Goal: Information Seeking & Learning: Learn about a topic

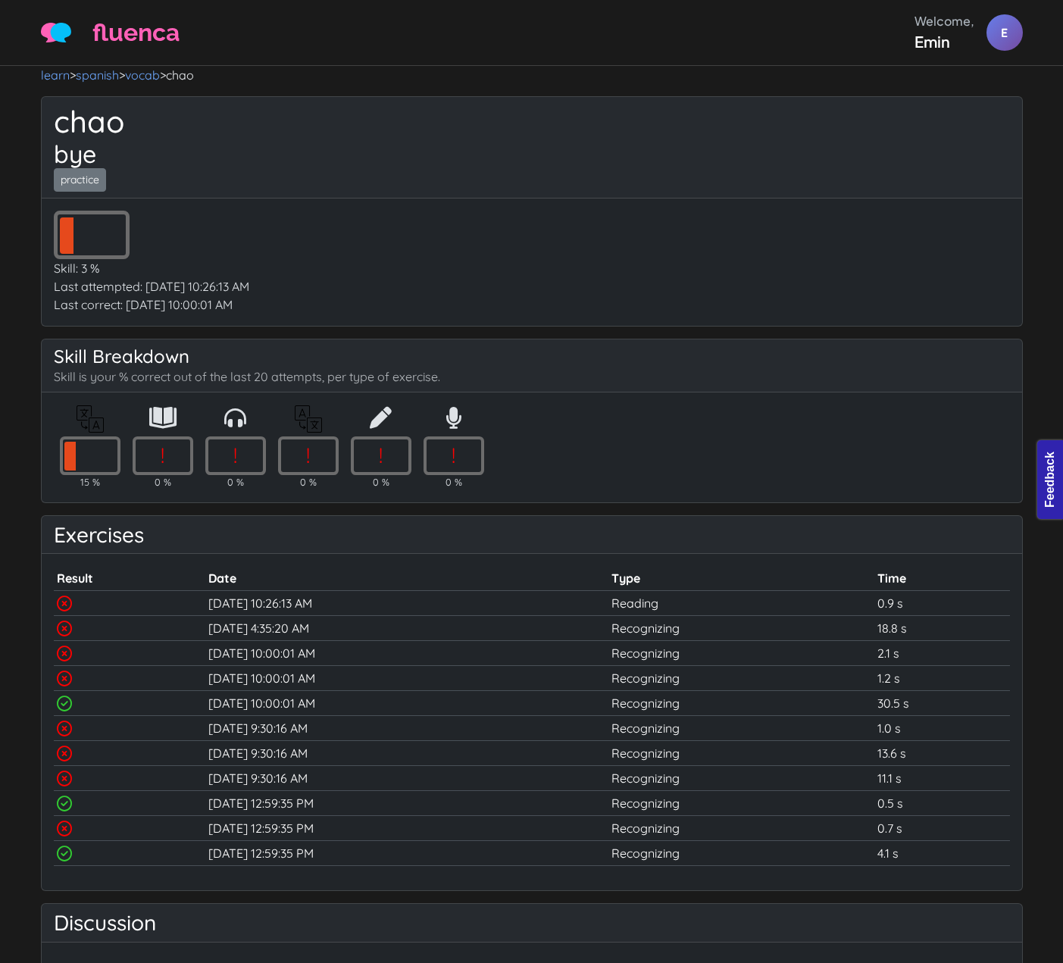
click at [706, 206] on div "! Skill: 3 % Last attempted: [DATE] 10:26:13 AM Last correct: [DATE] 10:00:01 AM" at bounding box center [532, 261] width 980 height 127
click at [175, 170] on div "chao bye practice" at bounding box center [532, 148] width 980 height 102
click at [141, 287] on div "Last attempted: [DATE] 10:26:13 AM" at bounding box center [532, 286] width 956 height 18
drag, startPoint x: 185, startPoint y: 362, endPoint x: 34, endPoint y: 358, distance: 150.8
click at [34, 358] on div "learn > spanish > vocab > chao chao bye practice ! Skill: 3 % Last attempted: 6…" at bounding box center [532, 523] width 1000 height 914
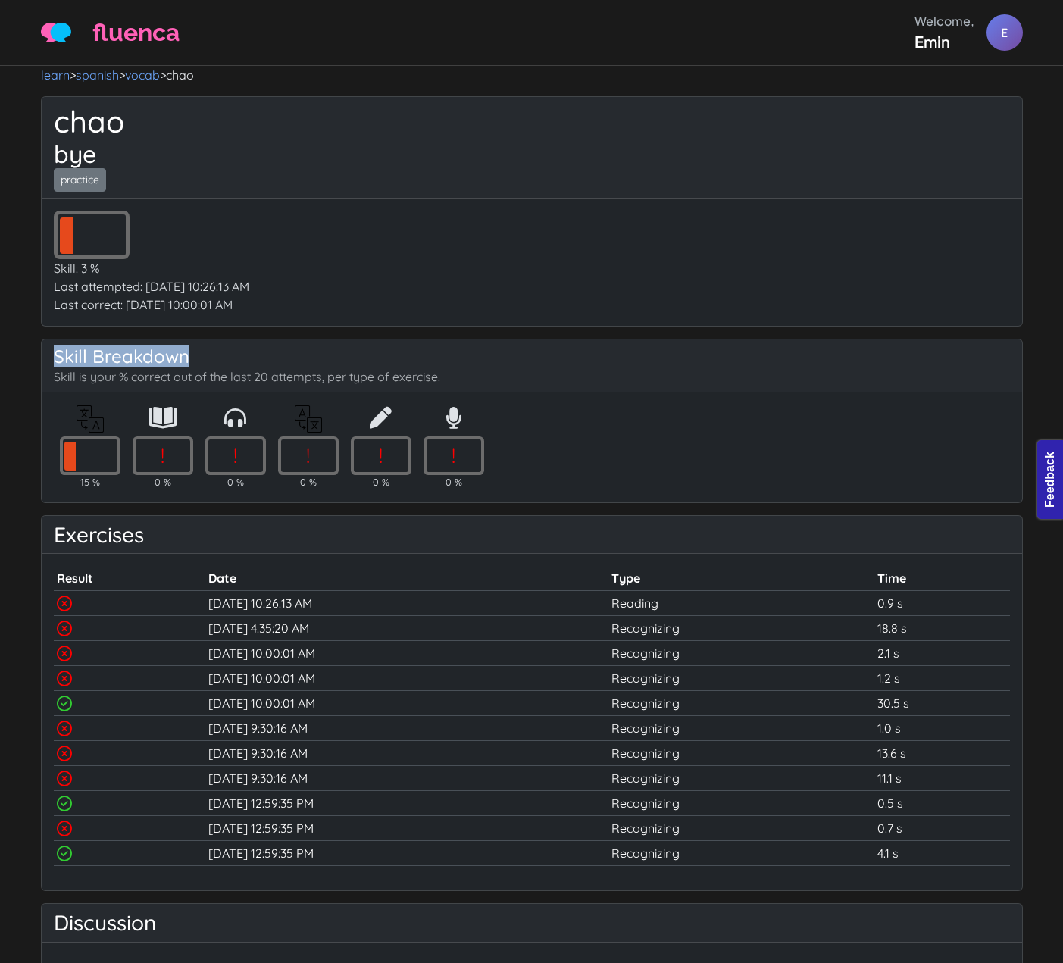
copy h4 "Skill Breakdown"
